Goal: Task Accomplishment & Management: Manage account settings

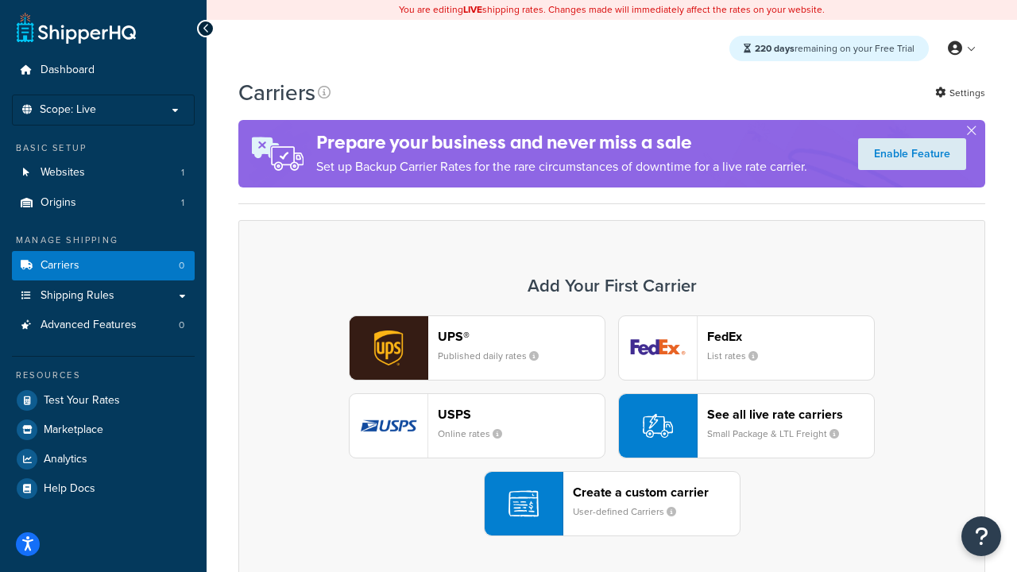
click at [612, 426] on div "UPS® Published daily rates FedEx List rates USPS Online rates See all live rate…" at bounding box center [612, 426] width 714 height 221
click at [791, 336] on header "FedEx" at bounding box center [790, 336] width 167 height 15
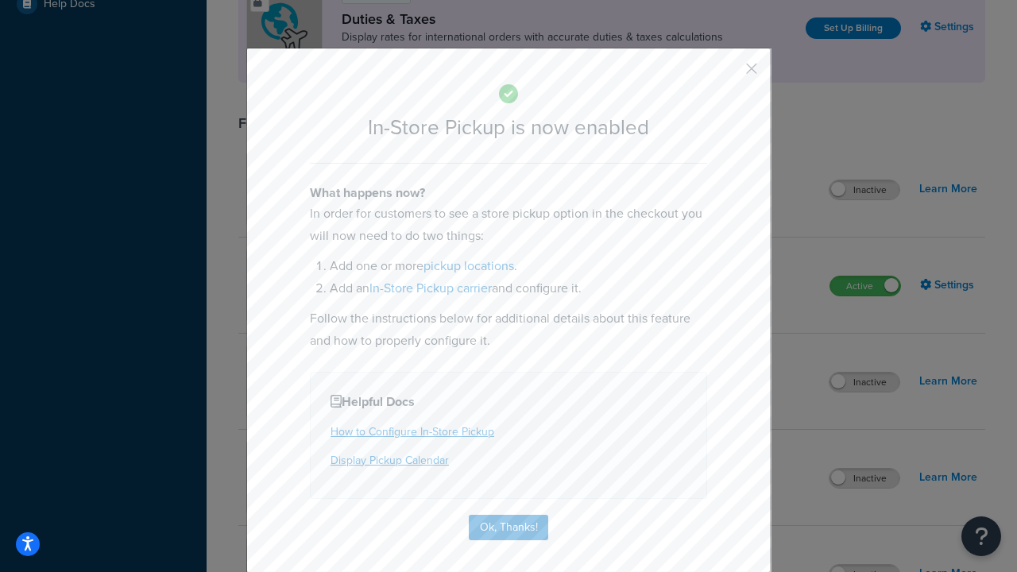
click at [728, 74] on button "button" at bounding box center [728, 74] width 4 height 4
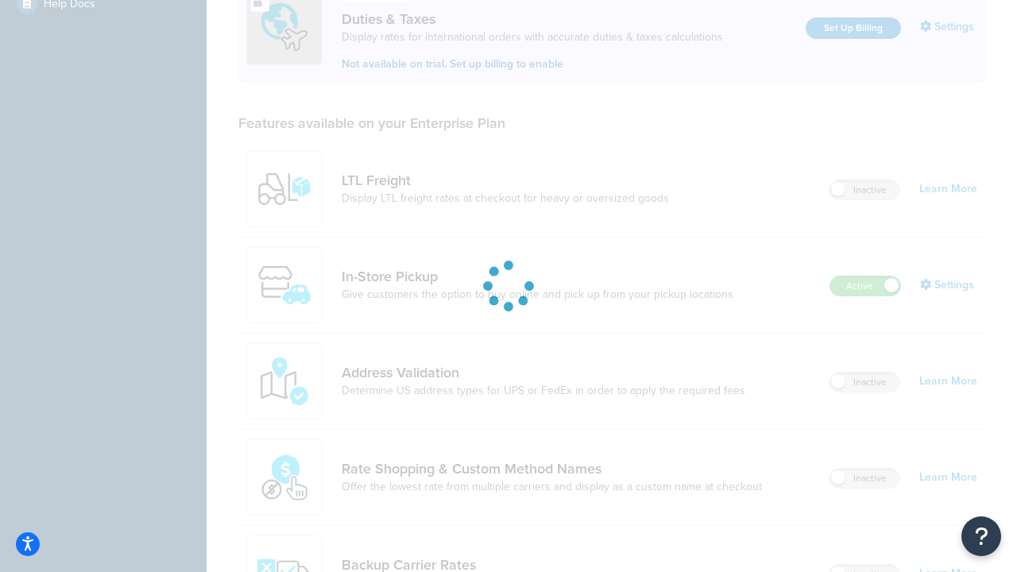
scroll to position [792, 0]
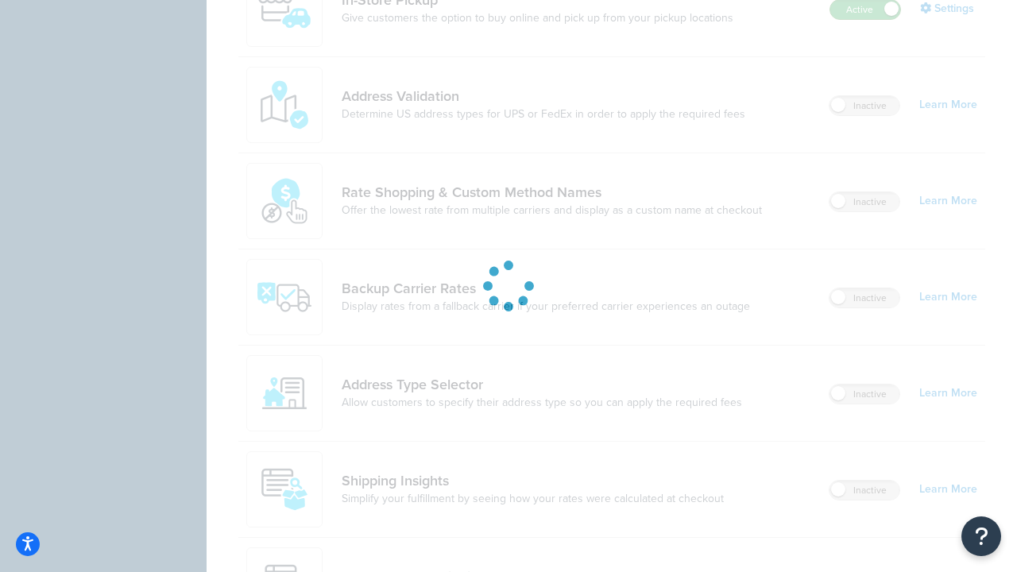
click at [865, 10] on label "Active" at bounding box center [866, 9] width 70 height 19
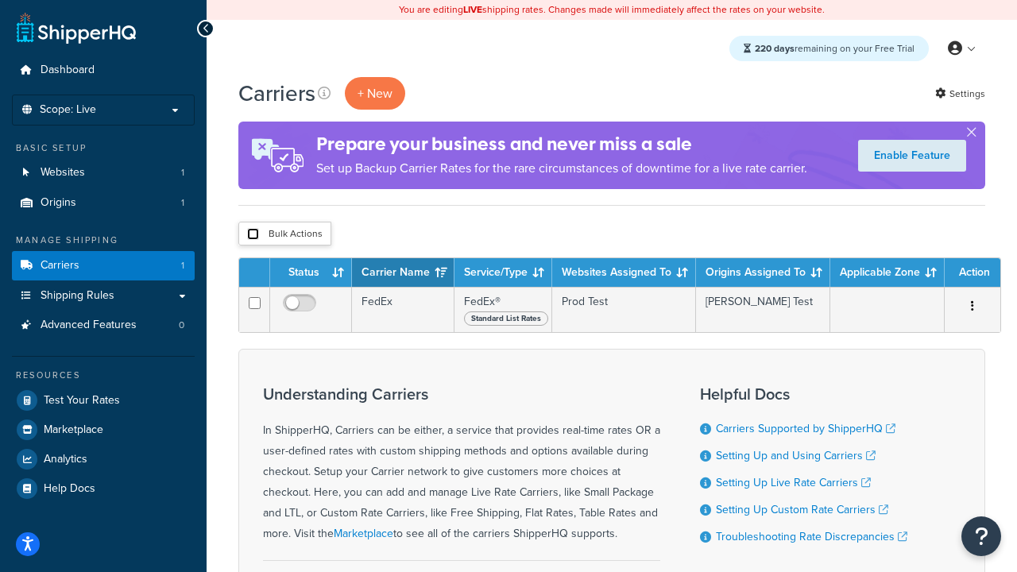
click at [253, 234] on input "checkbox" at bounding box center [253, 234] width 12 height 12
checkbox input "true"
click at [0, 0] on button "Delete" at bounding box center [0, 0] width 0 height 0
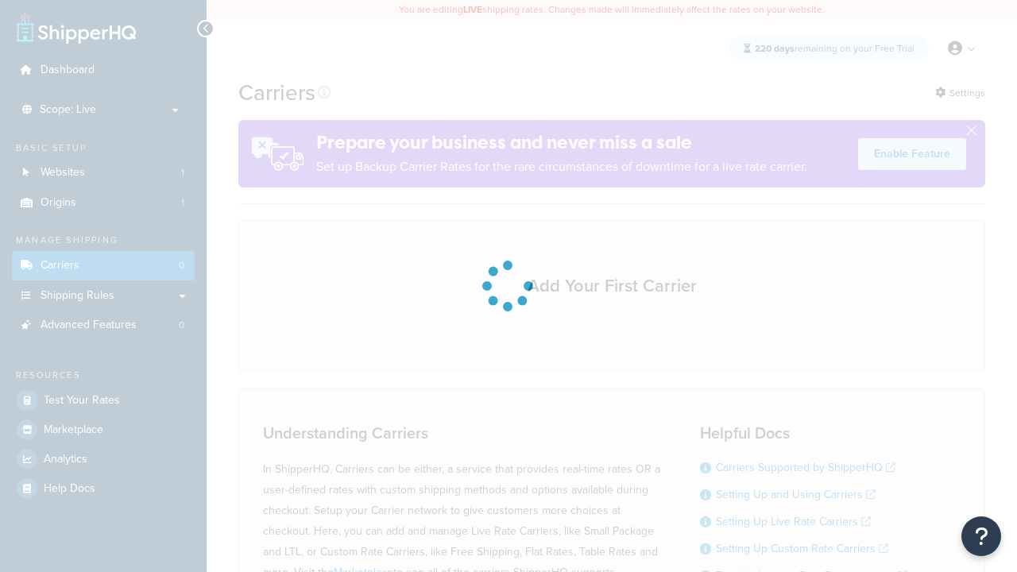
scroll to position [140, 0]
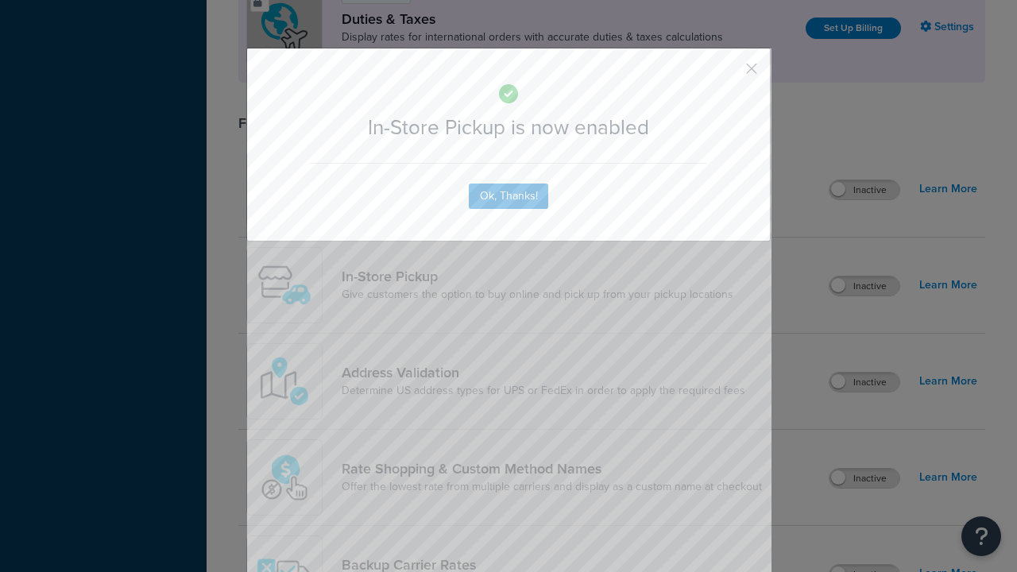
click at [728, 72] on button "button" at bounding box center [728, 74] width 4 height 4
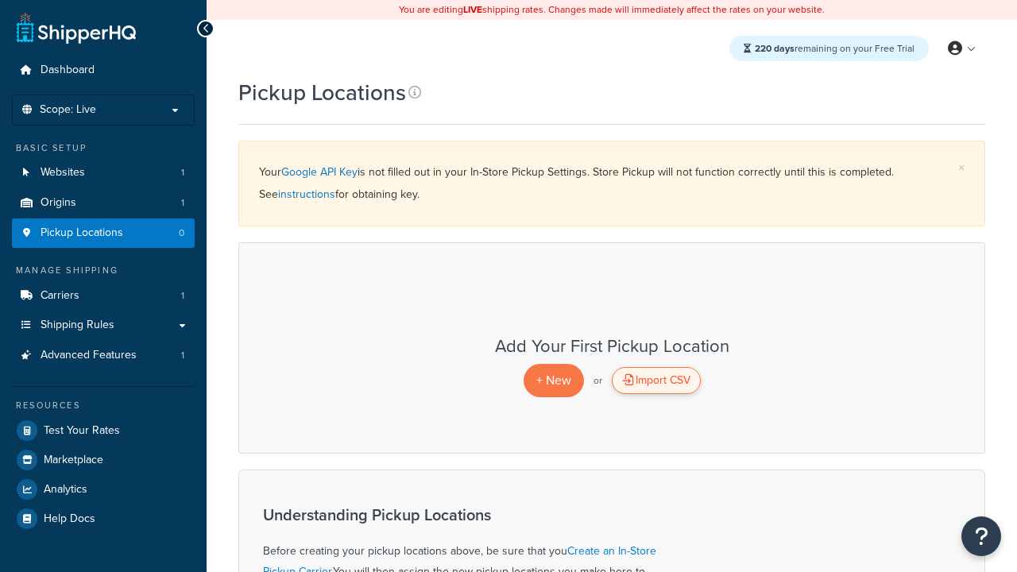
click at [656, 381] on div "Import CSV" at bounding box center [656, 380] width 89 height 27
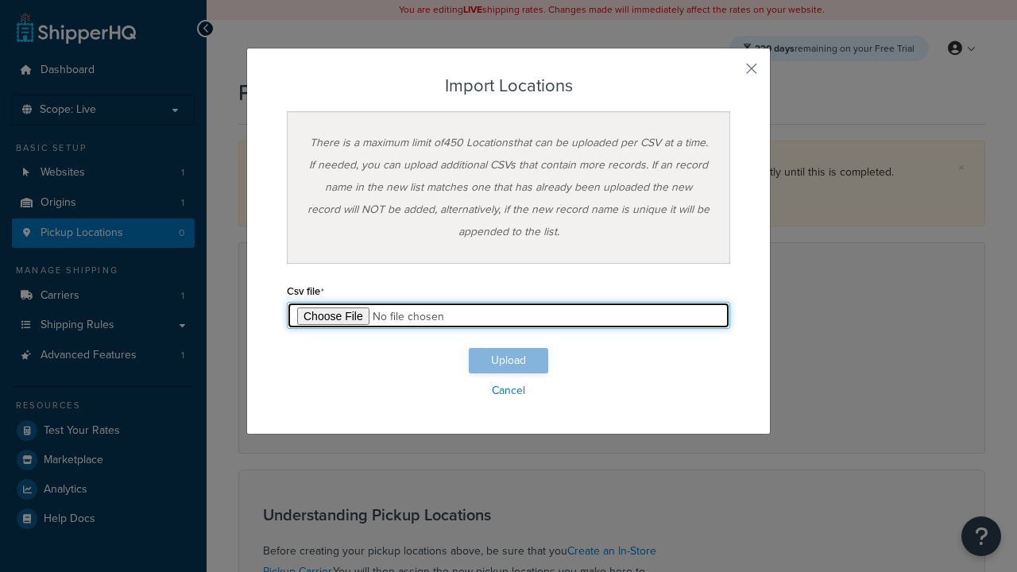
click at [509, 316] on input "file" at bounding box center [508, 315] width 443 height 27
type input "C:\fakepath\importLocationsFailure.csv"
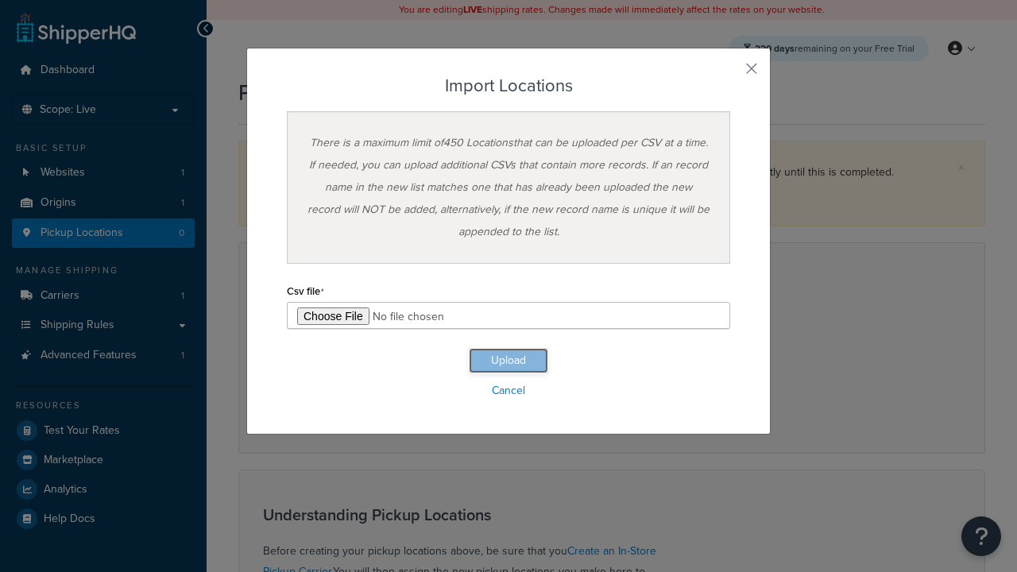
click at [509, 361] on button "Upload" at bounding box center [508, 360] width 79 height 25
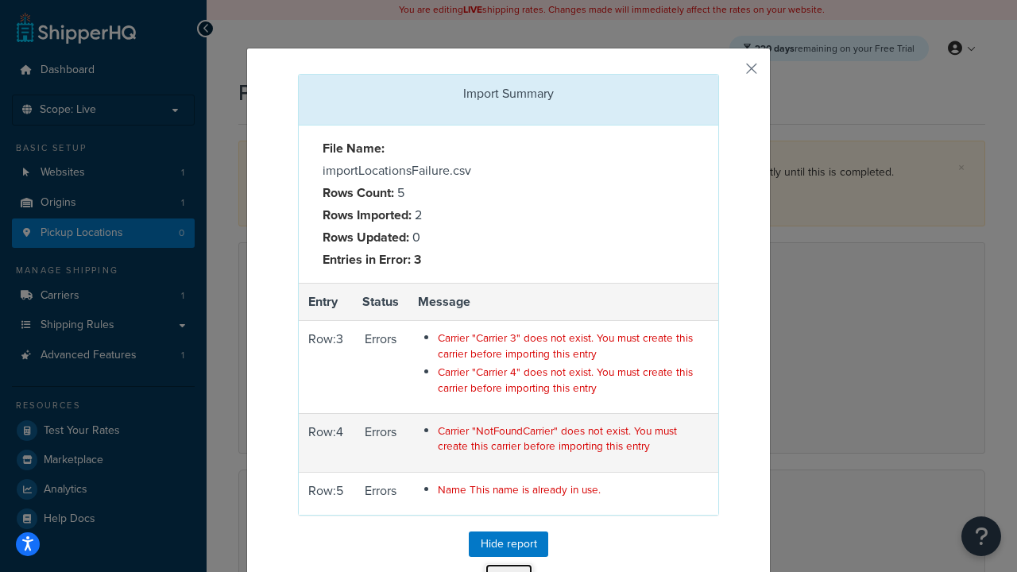
click at [509, 563] on button "Close" at bounding box center [509, 576] width 48 height 27
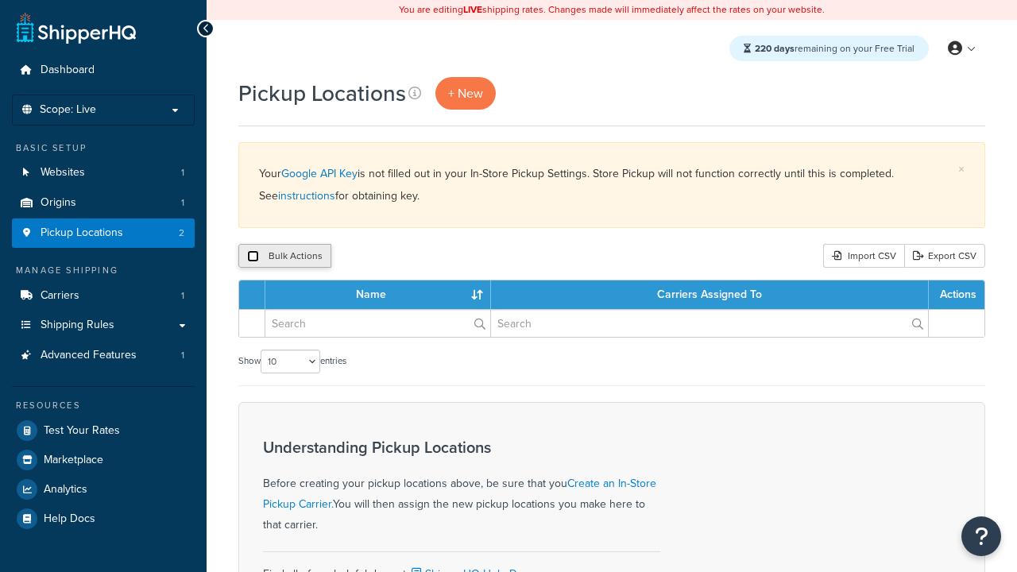
click at [253, 257] on input "checkbox" at bounding box center [253, 256] width 12 height 12
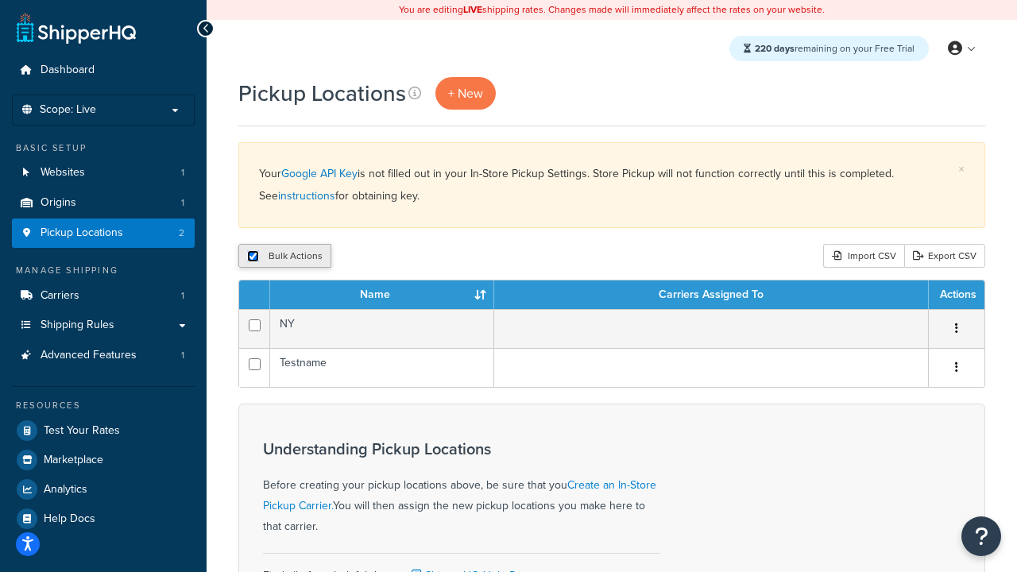
click at [253, 257] on input "checkbox" at bounding box center [253, 256] width 12 height 12
checkbox input "false"
click at [253, 257] on input "checkbox" at bounding box center [253, 256] width 12 height 12
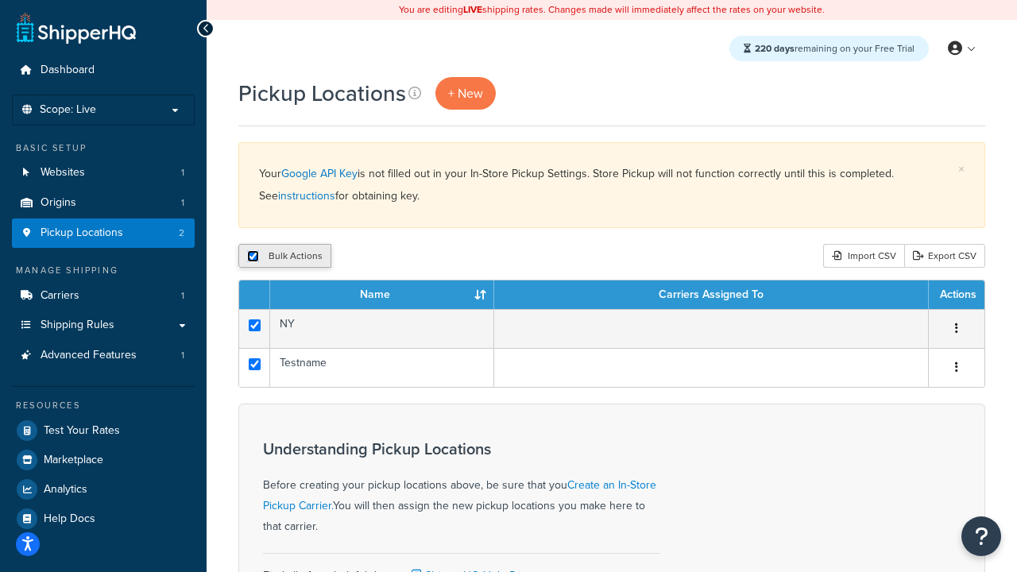
checkbox input "true"
click at [428, 257] on button "Delete" at bounding box center [424, 256] width 55 height 24
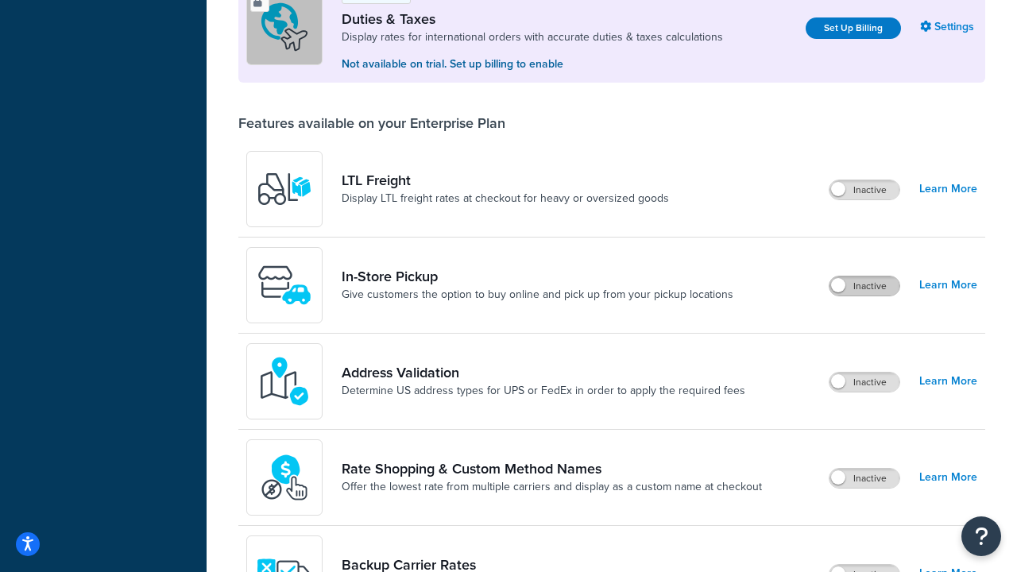
scroll to position [485, 0]
